Goal: Information Seeking & Learning: Find specific fact

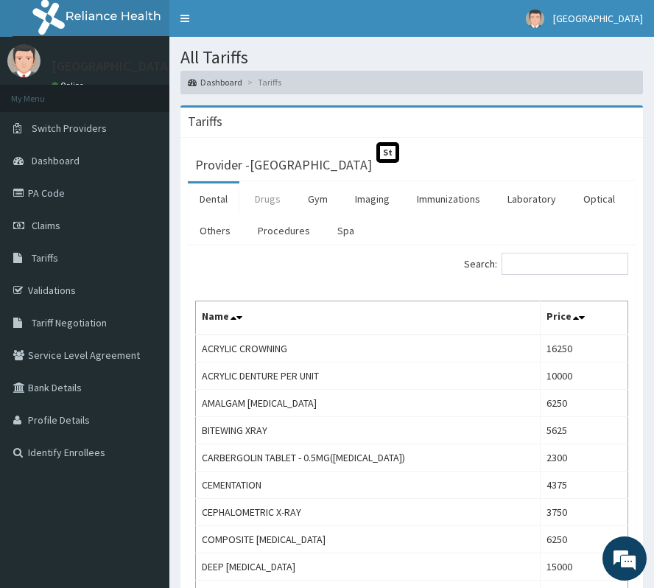
click at [267, 200] on link "Drugs" at bounding box center [267, 198] width 49 height 31
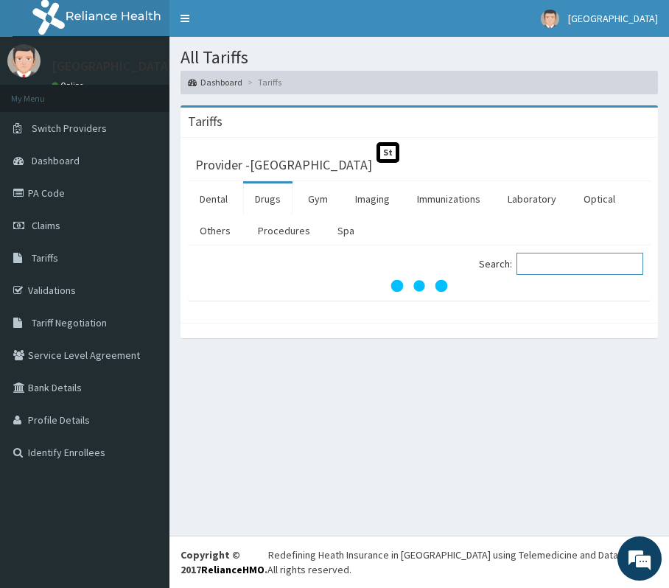
click at [561, 258] on input "Search:" at bounding box center [579, 264] width 127 height 22
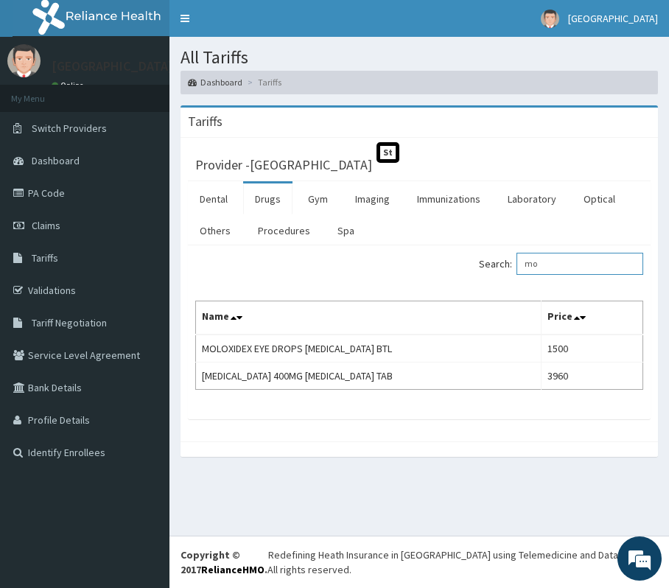
type input "m"
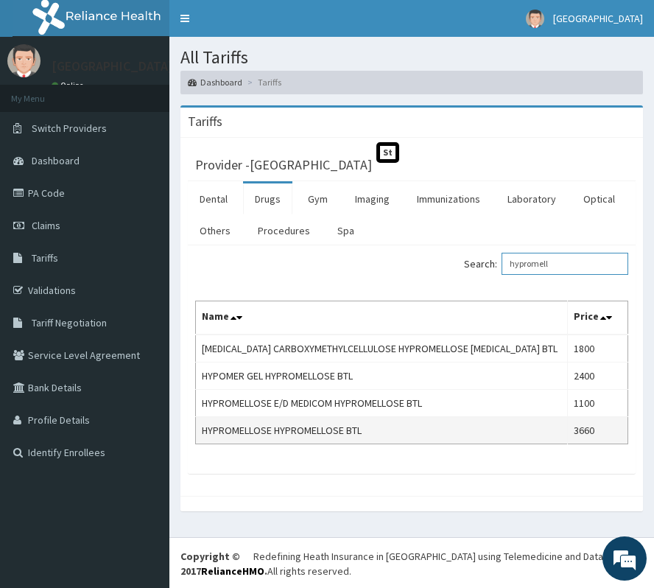
type input "hypromell"
click at [275, 443] on td "HYPROMELLOSE HYPROMELLOSE BTL" at bounding box center [382, 429] width 372 height 27
copy td "HYPROMELLOSE HYPROMELLOSE BTL"
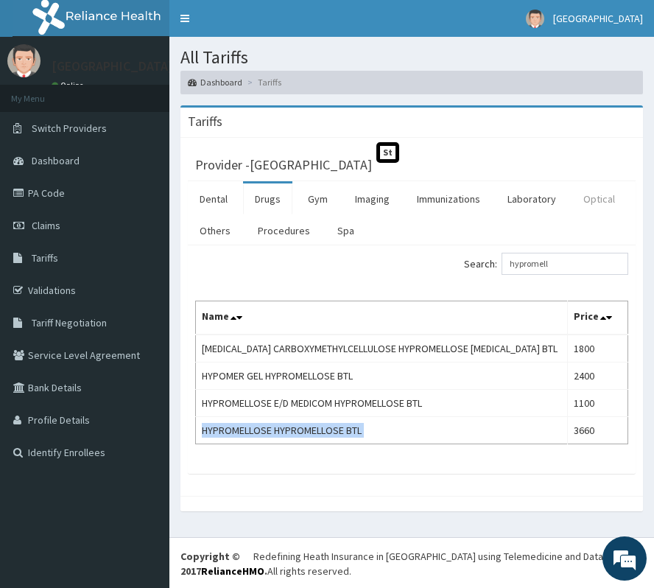
click at [602, 196] on link "Optical" at bounding box center [598, 198] width 55 height 31
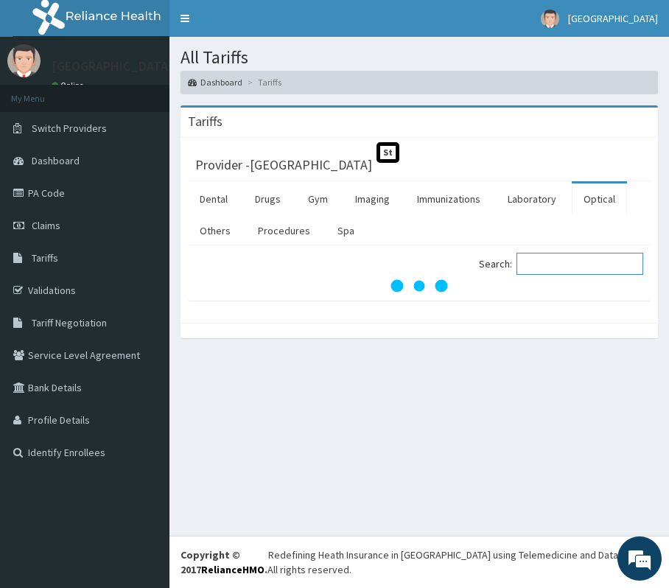
click at [557, 263] on input "Search:" at bounding box center [579, 264] width 127 height 22
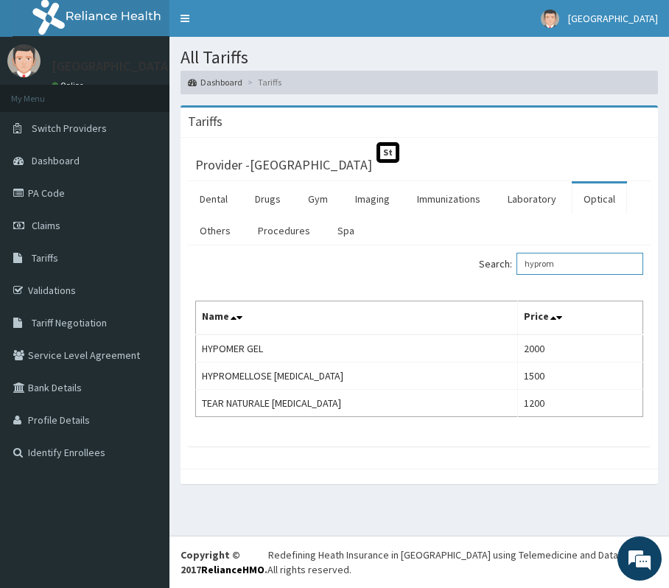
drag, startPoint x: 592, startPoint y: 261, endPoint x: 451, endPoint y: 261, distance: 140.6
click at [451, 261] on div "Search: hyprom" at bounding box center [536, 266] width 213 height 26
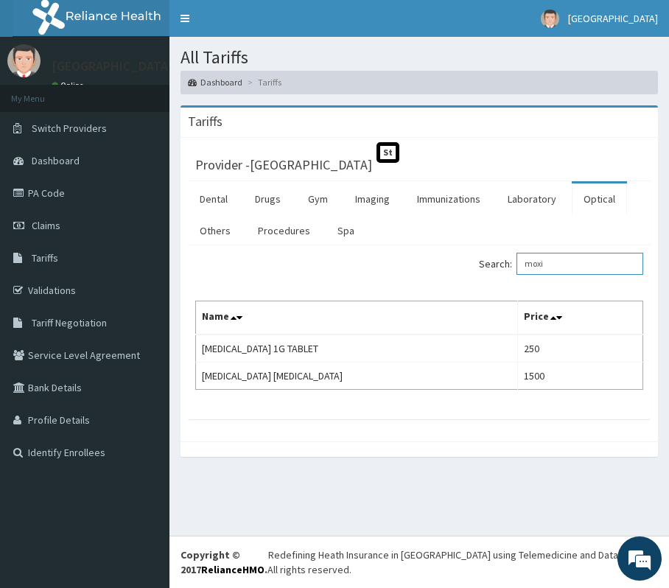
type input "moxi"
